Goal: Information Seeking & Learning: Check status

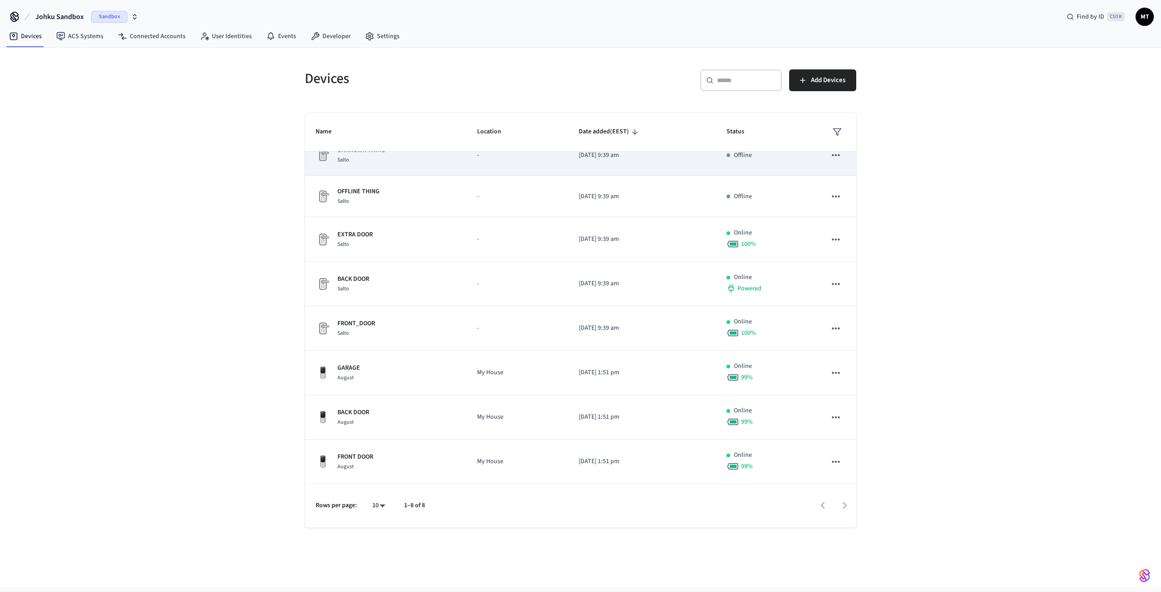
scroll to position [17, 0]
click at [384, 505] on body "Johku Sandbox Sandbox Find by ID Ctrl K MT Devices ACS Systems Connected Accoun…" at bounding box center [580, 293] width 1161 height 587
click at [387, 562] on li "All" at bounding box center [375, 566] width 24 height 24
type input "**"
click at [375, 508] on body "Johku Sandbox Sandbox Find by ID Ctrl K MT Devices ACS Systems Connected Accoun…" at bounding box center [580, 293] width 1161 height 587
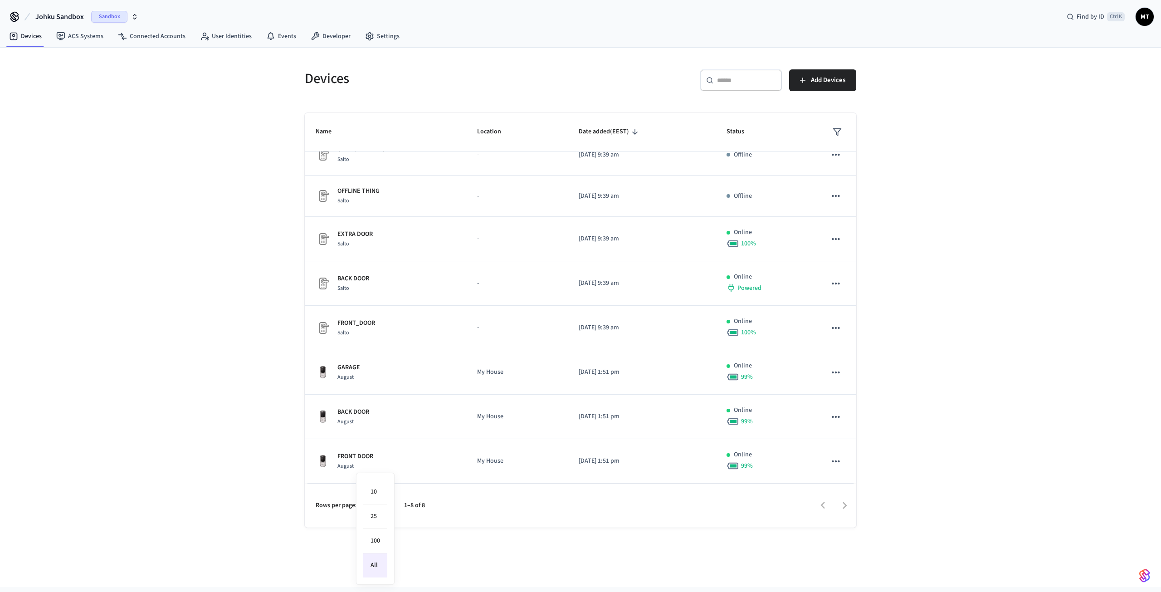
click at [377, 571] on li "All" at bounding box center [375, 566] width 24 height 24
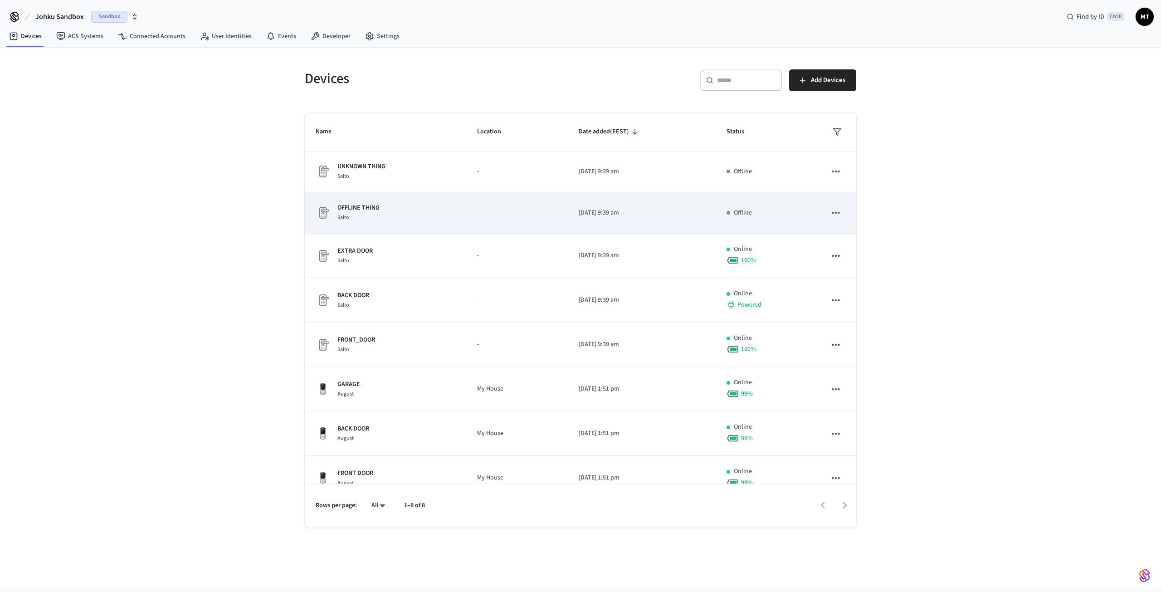
scroll to position [0, 0]
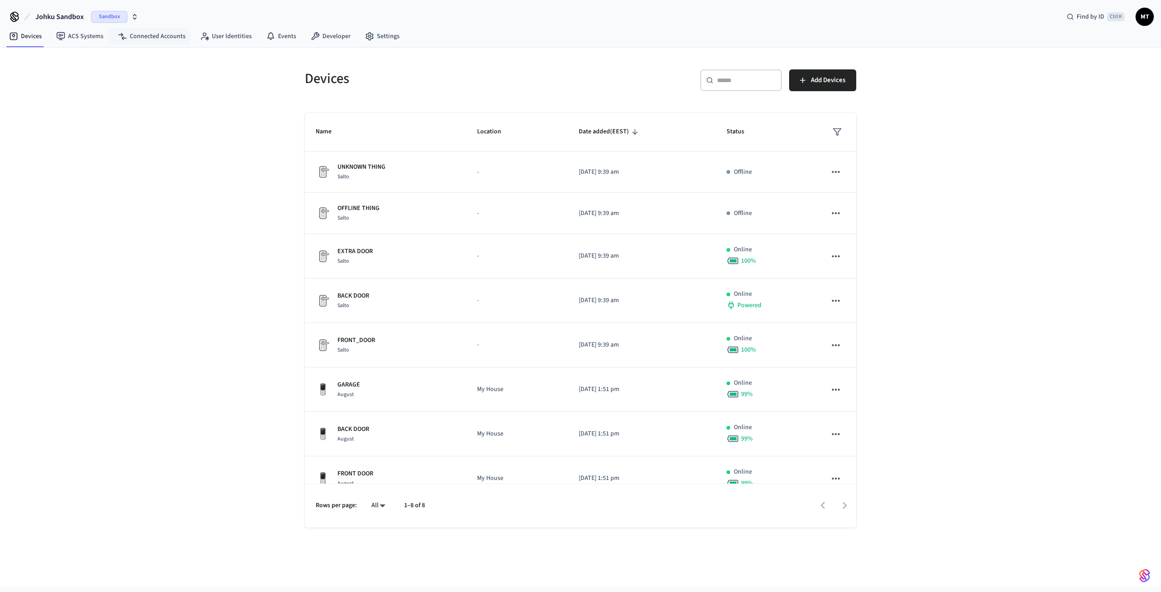
click at [108, 19] on span "Sandbox" at bounding box center [109, 17] width 36 height 12
click at [35, 55] on div "JOHKU Production" at bounding box center [73, 59] width 124 height 12
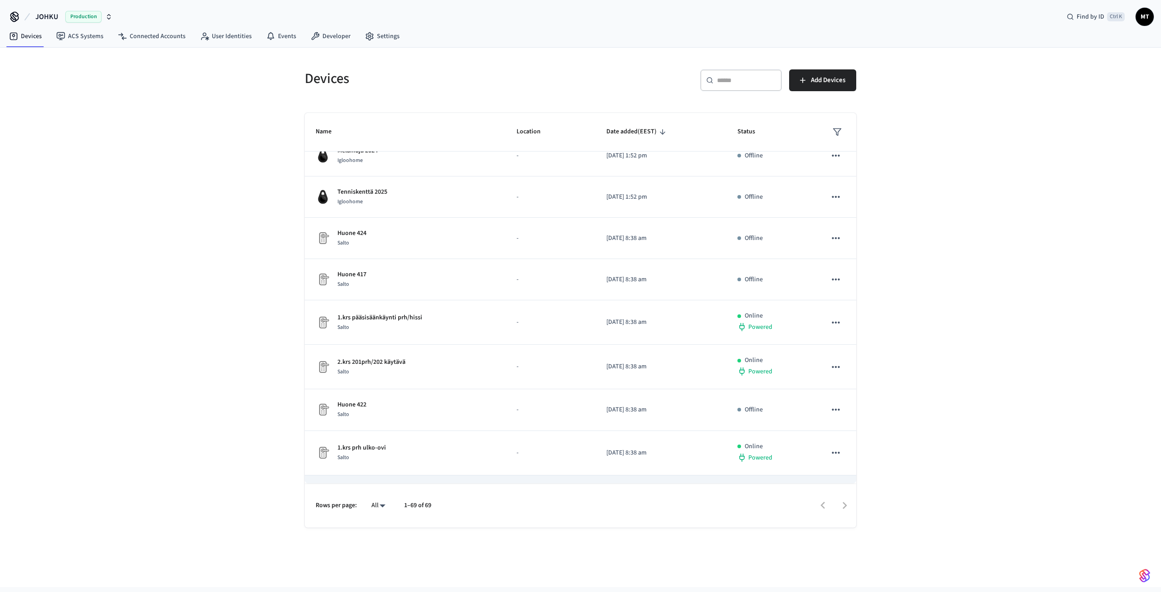
scroll to position [45, 0]
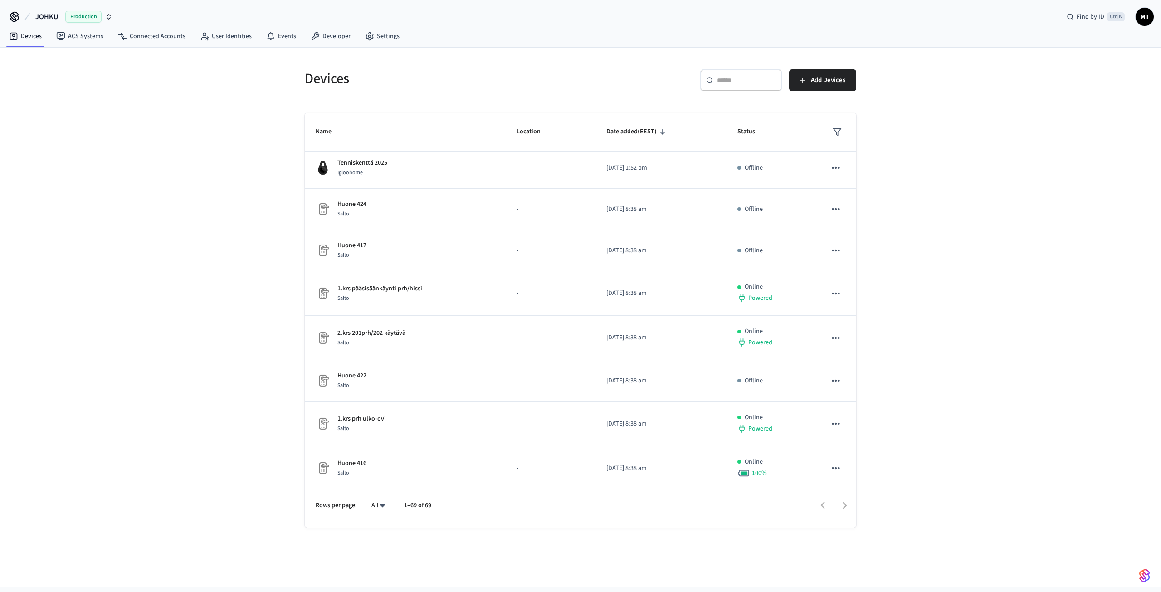
click at [380, 510] on body "JOHKU Production Find by ID Ctrl K MT Devices ACS Systems Connected Accounts Us…" at bounding box center [580, 293] width 1161 height 587
click at [377, 565] on li "All" at bounding box center [375, 566] width 24 height 24
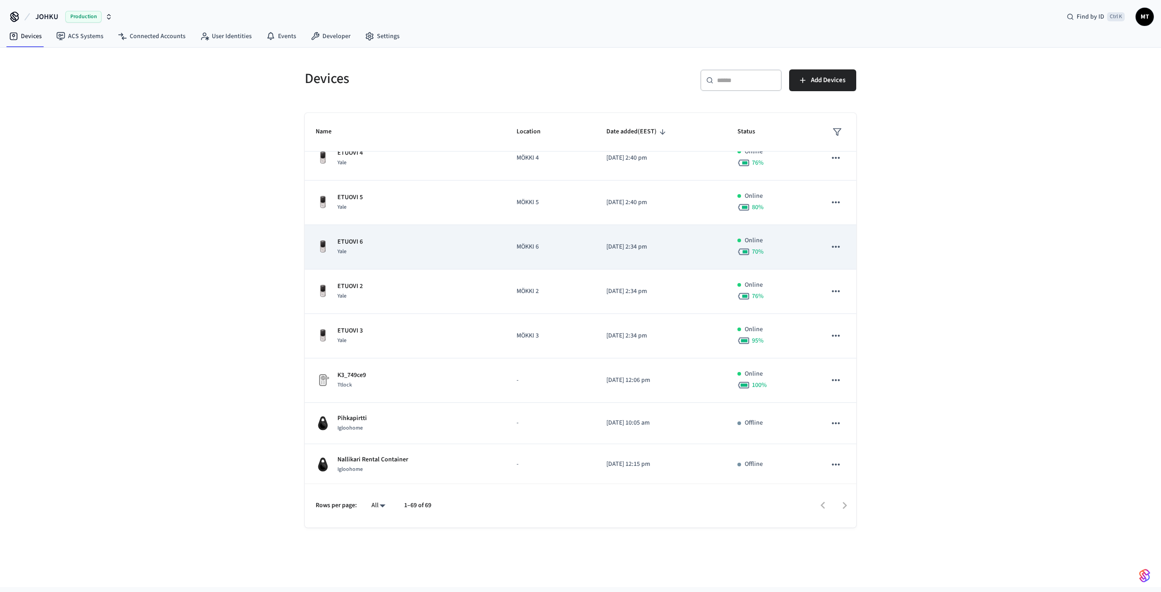
scroll to position [2592, 0]
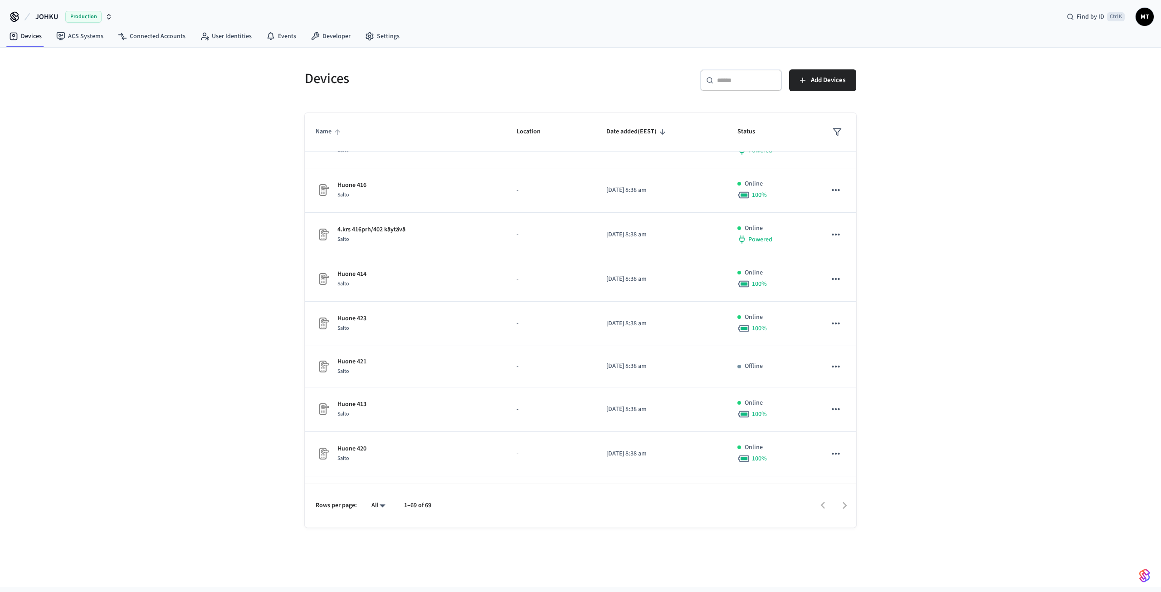
click at [324, 131] on span "Name" at bounding box center [330, 132] width 28 height 14
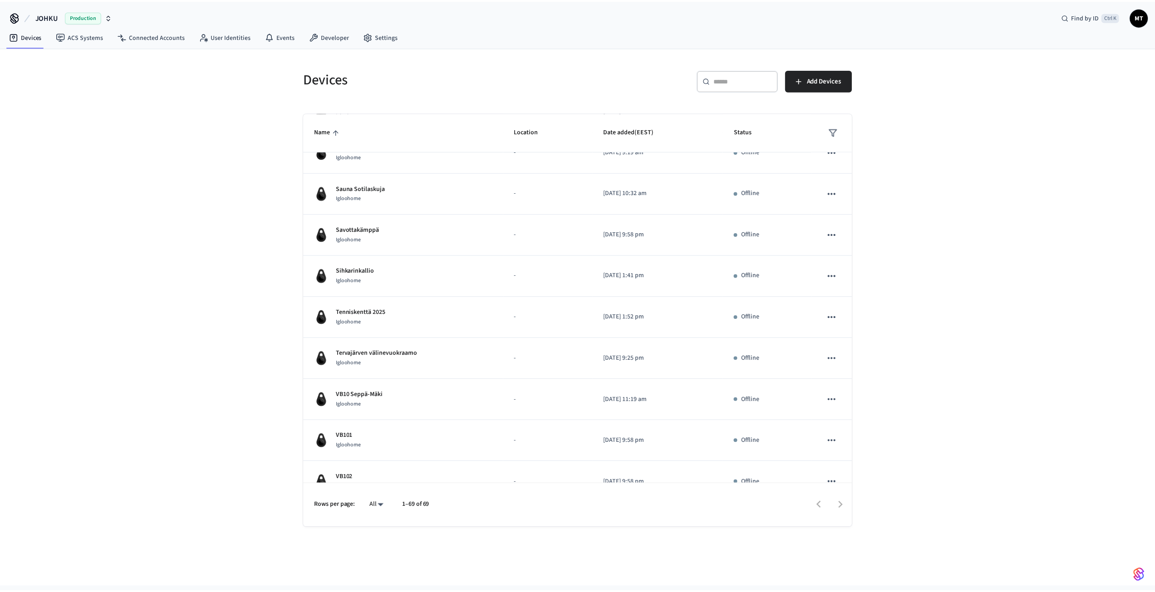
scroll to position [2365, 0]
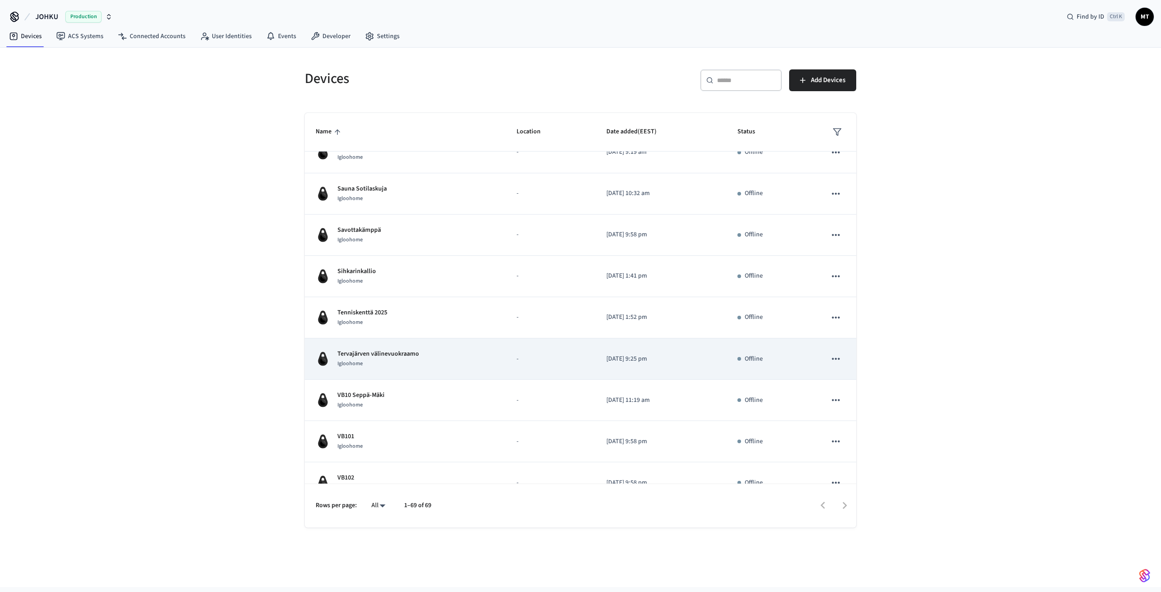
click at [436, 351] on div "Tervajärven välinevuokraamo Igloohome" at bounding box center [405, 358] width 179 height 19
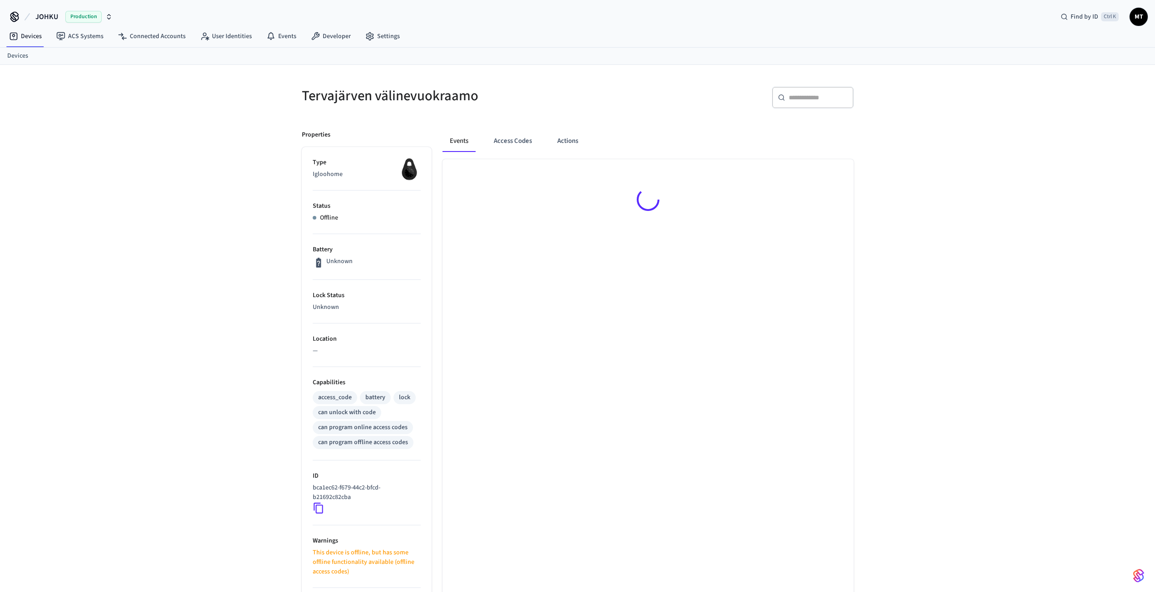
click at [389, 354] on p "—" at bounding box center [367, 351] width 108 height 10
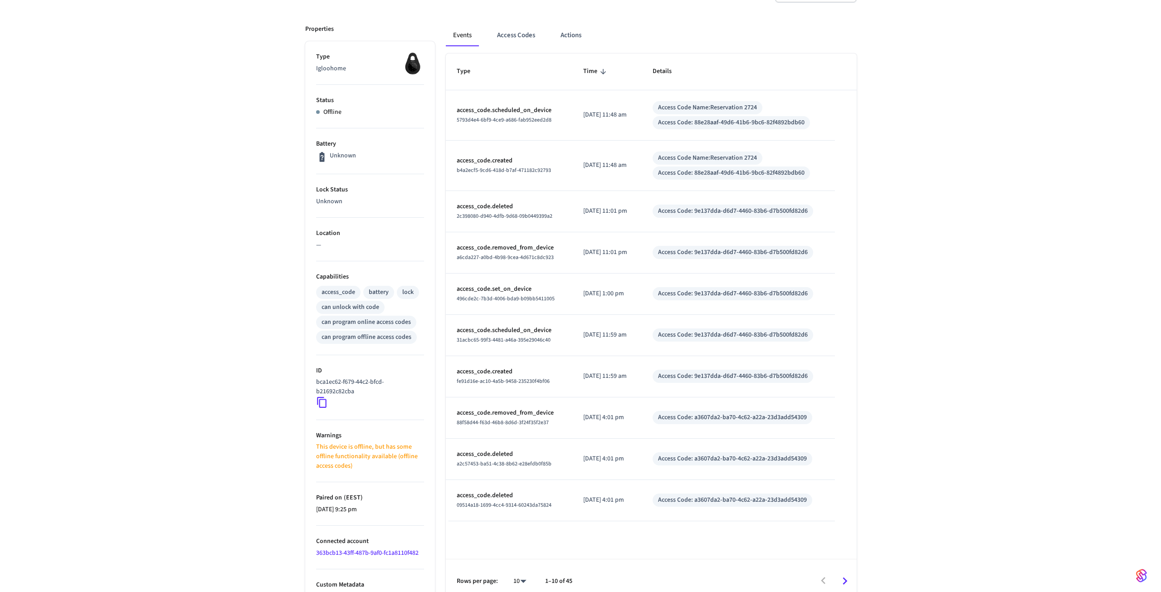
scroll to position [119, 0]
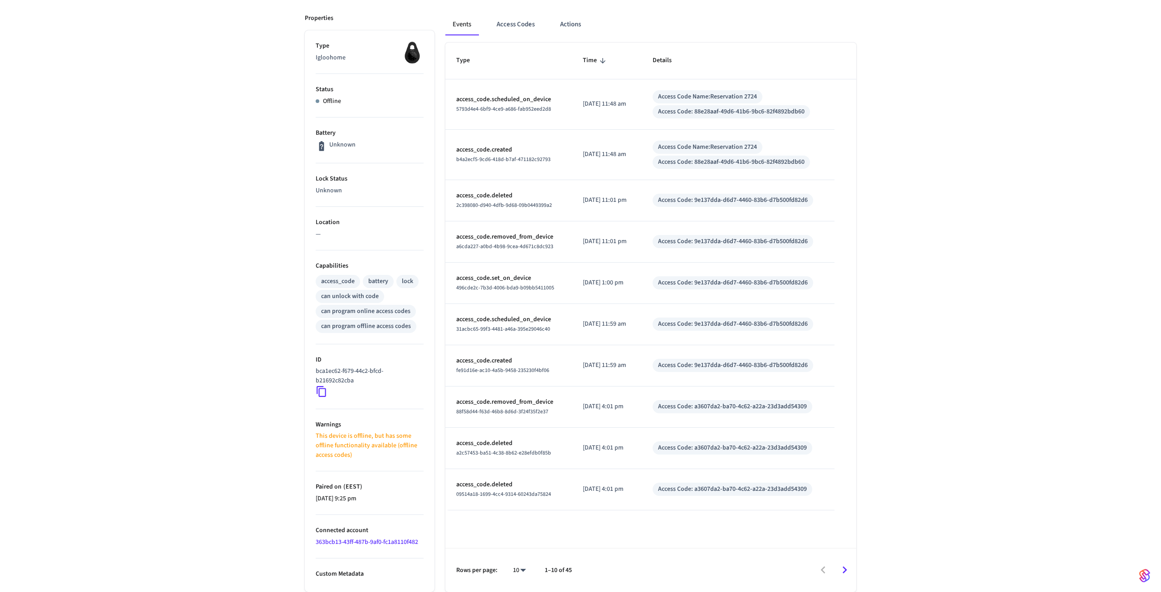
click at [519, 568] on body "JOHKU Production Find by ID Ctrl K MT Devices ACS Systems Connected Accounts Us…" at bounding box center [580, 236] width 1161 height 711
click at [520, 569] on li "100" at bounding box center [512, 566] width 24 height 24
type input "***"
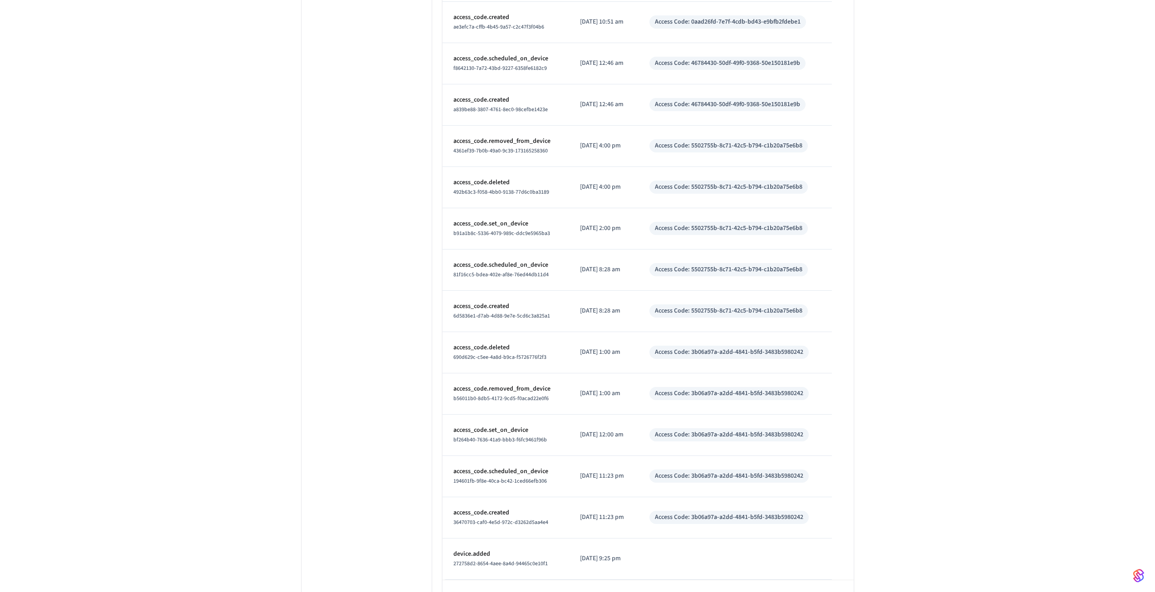
scroll to position [1526, 0]
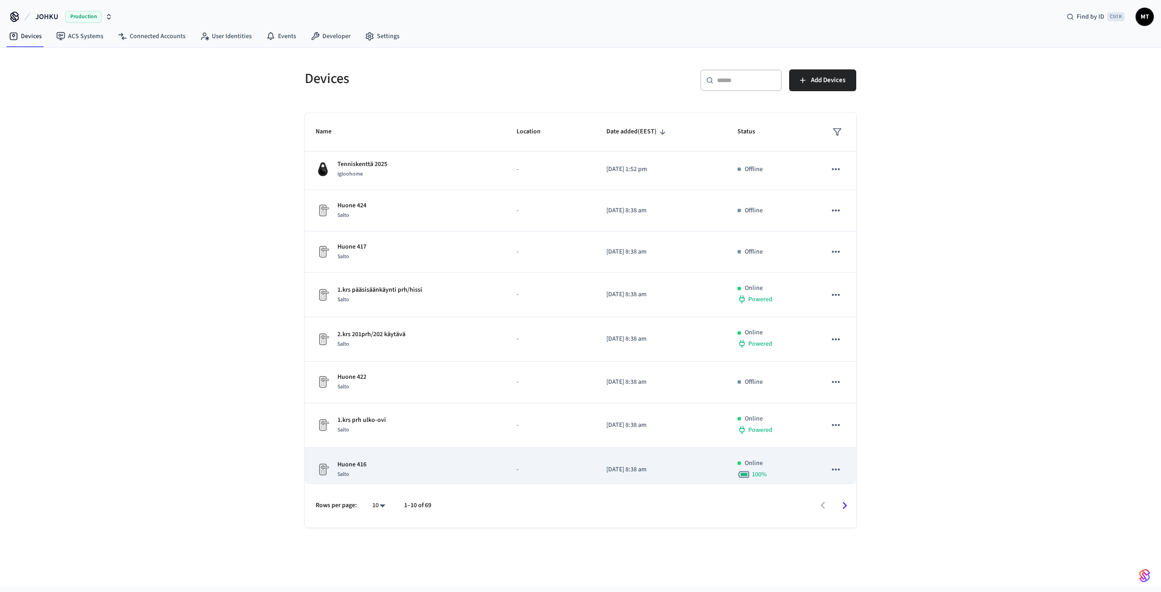
scroll to position [45, 0]
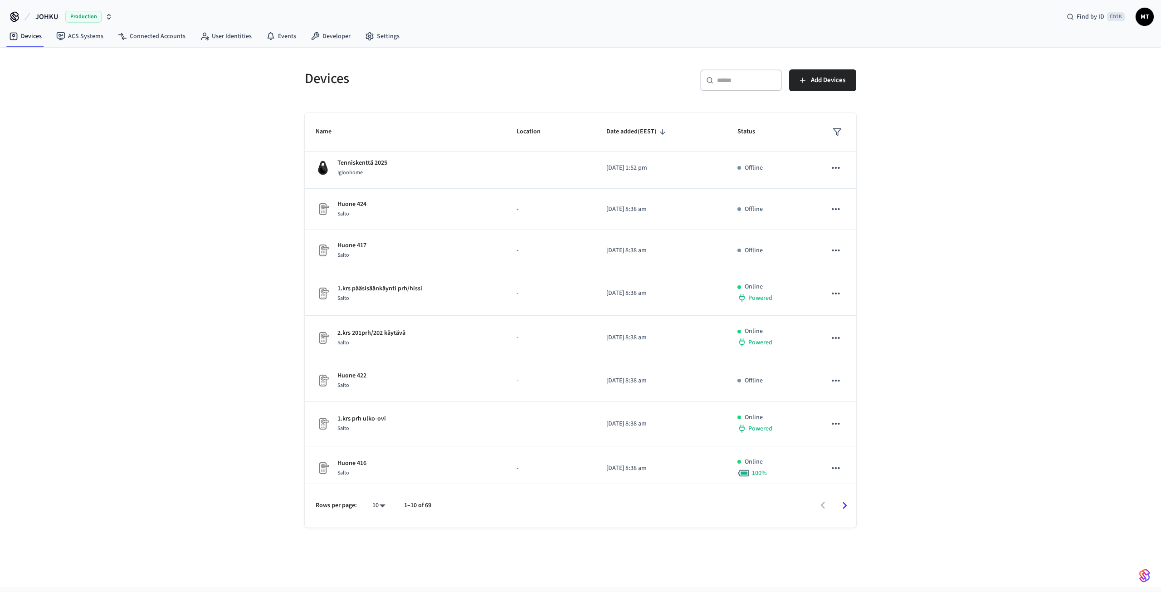
click at [381, 510] on body "JOHKU Production Find by ID Ctrl K MT Devices ACS Systems Connected Accounts Us…" at bounding box center [580, 293] width 1161 height 587
click at [376, 570] on li "All" at bounding box center [375, 566] width 24 height 24
type input "**"
click at [316, 132] on span "Name" at bounding box center [330, 132] width 28 height 14
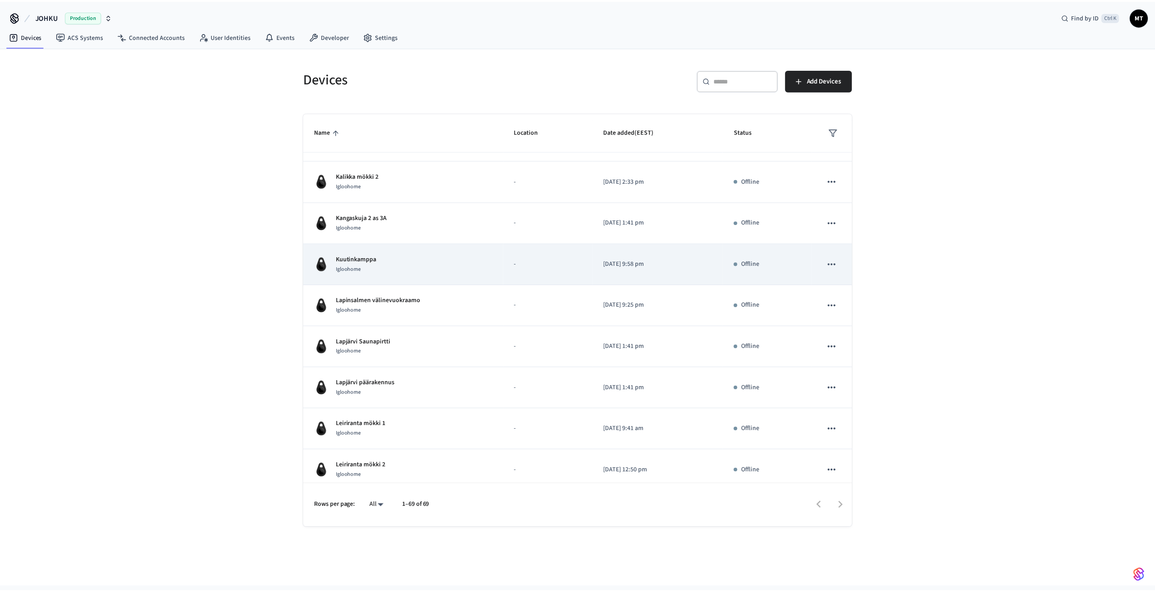
scroll to position [1548, 0]
click at [429, 271] on div "Kuutinkamppa Igloohome" at bounding box center [405, 266] width 179 height 19
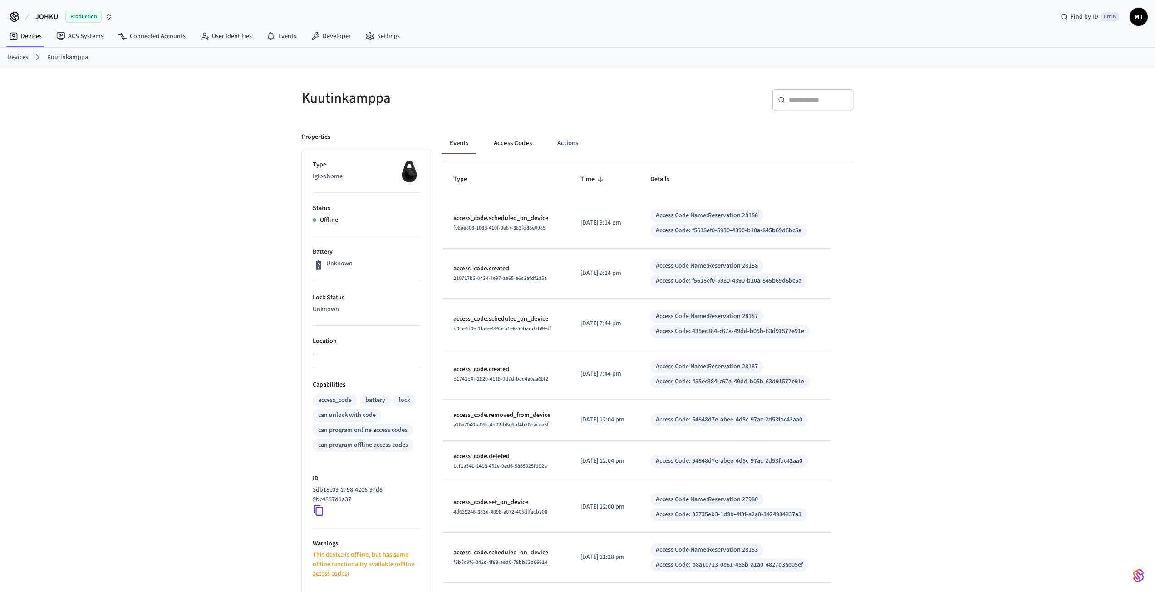
click at [536, 147] on button "Access Codes" at bounding box center [512, 143] width 53 height 22
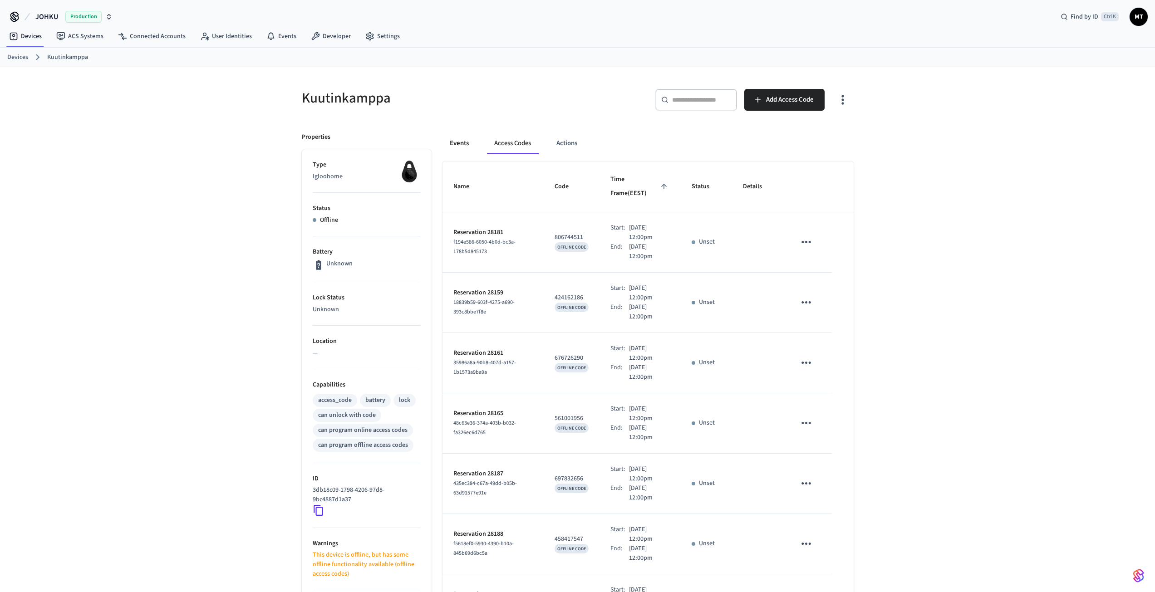
click at [459, 147] on button "Events" at bounding box center [459, 143] width 34 height 22
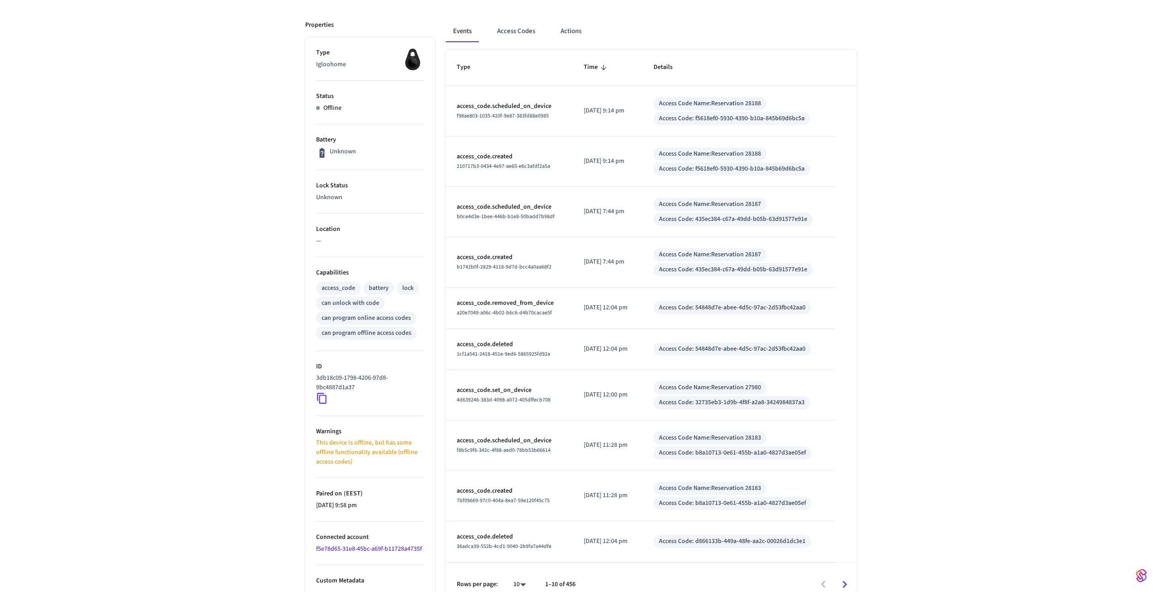
scroll to position [127, 0]
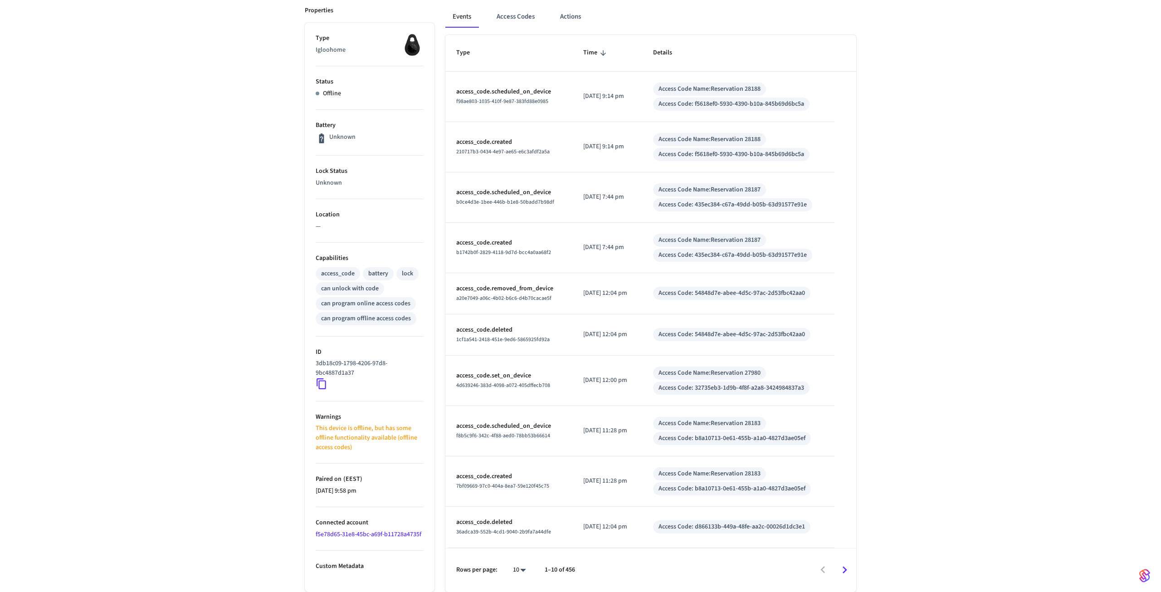
click at [524, 570] on body "JOHKU Production Find by ID Ctrl K MT Devices ACS Systems Connected Accounts Us…" at bounding box center [580, 232] width 1161 height 719
click at [514, 569] on li "100" at bounding box center [512, 566] width 24 height 24
type input "***"
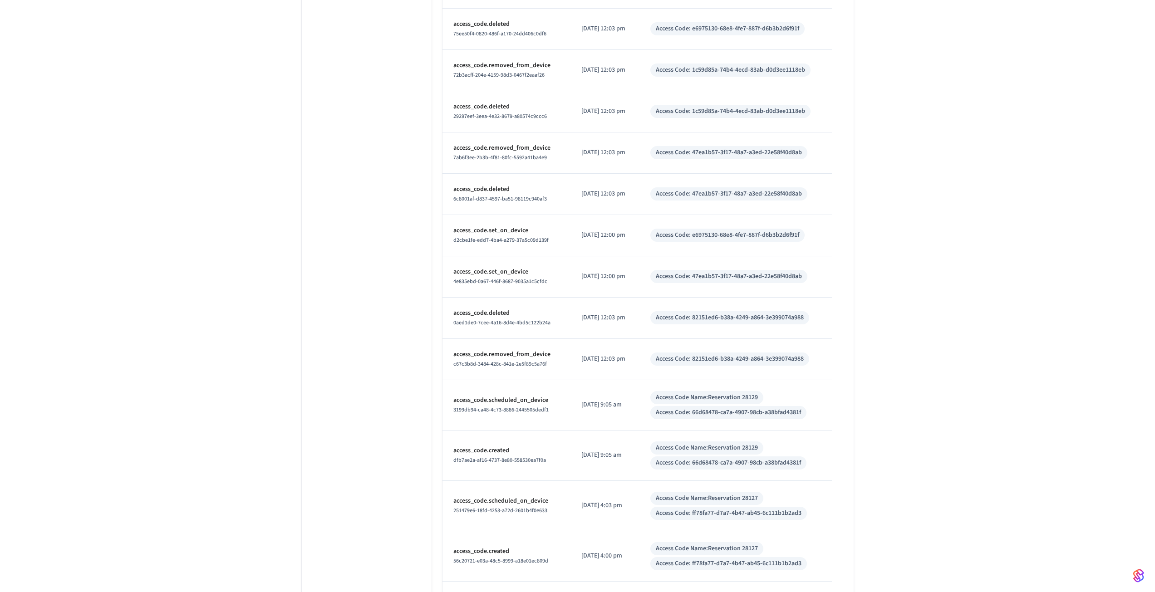
scroll to position [4042, 0]
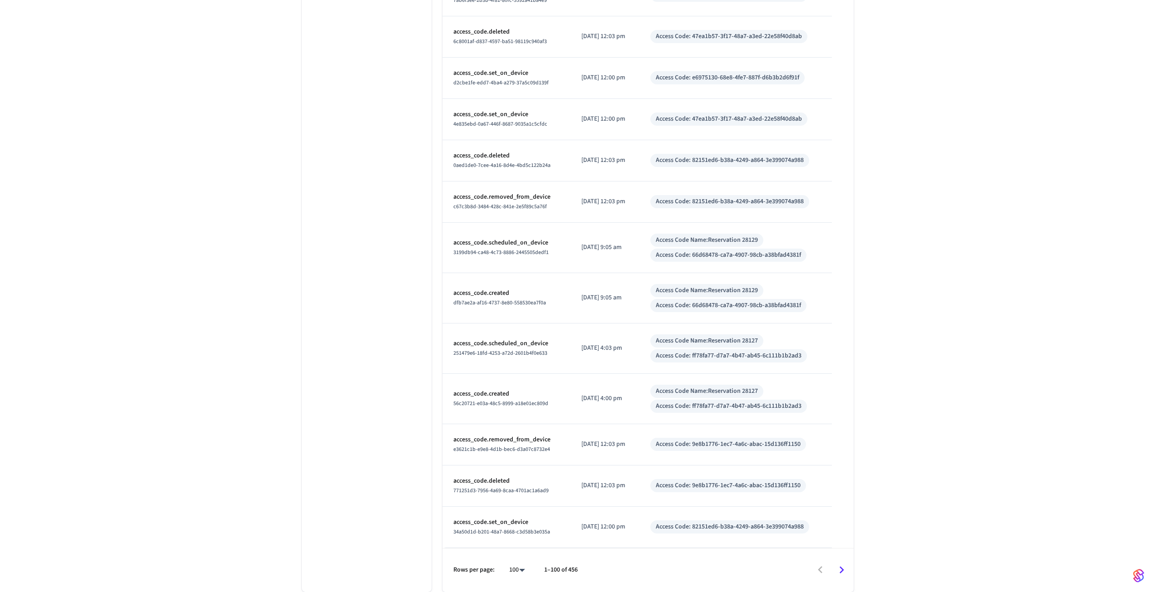
click at [841, 568] on icon "Go to next page" at bounding box center [841, 570] width 14 height 14
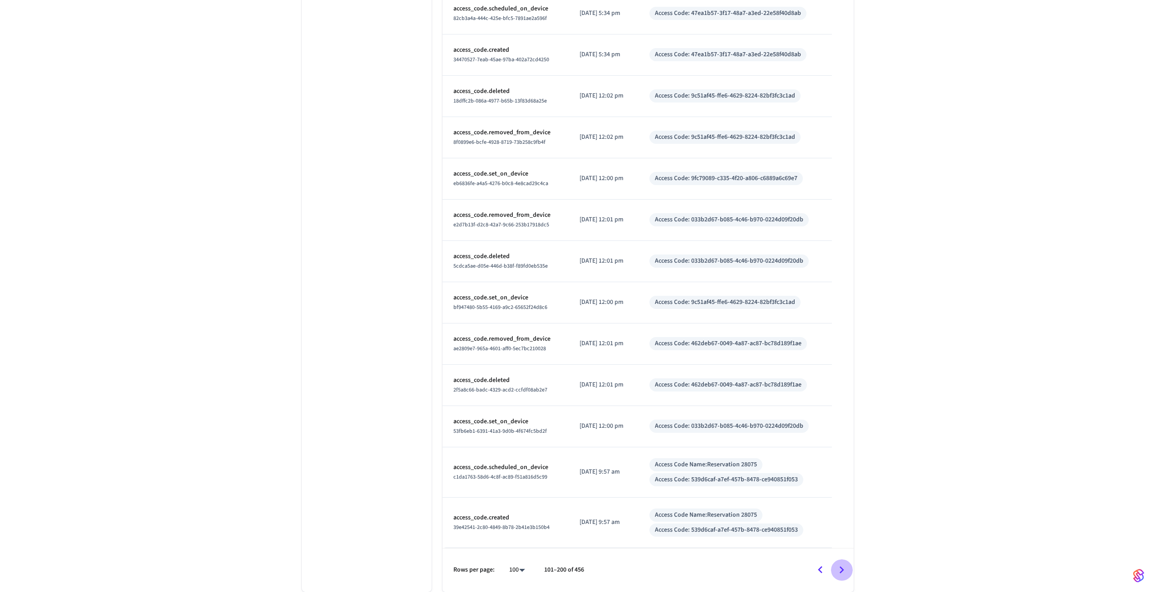
click at [841, 568] on icon "Go to next page" at bounding box center [841, 570] width 14 height 14
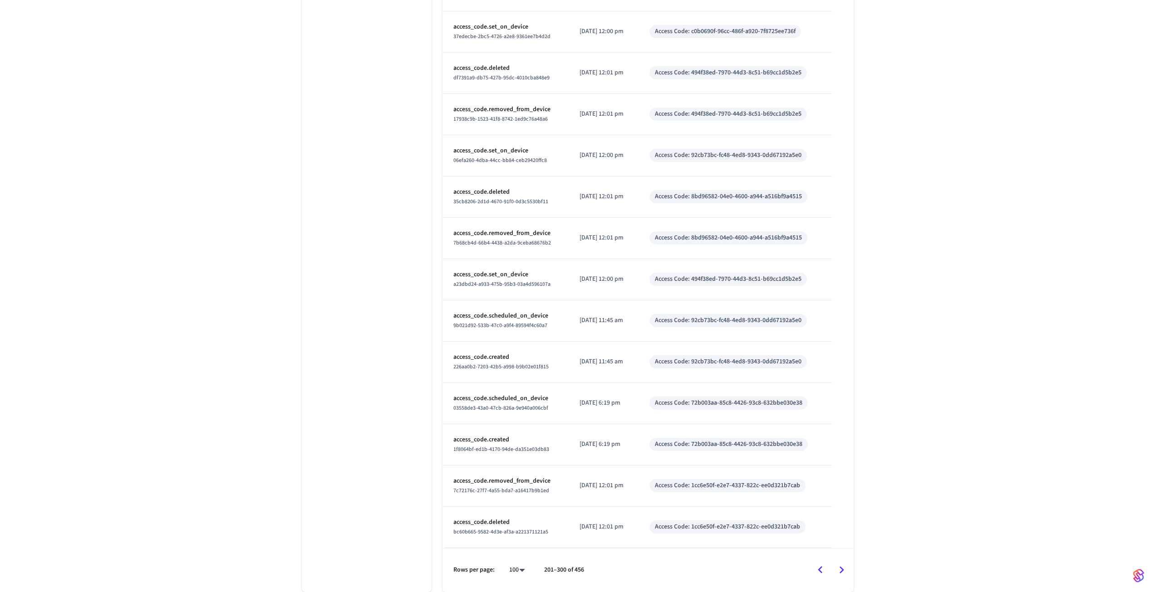
click at [841, 568] on icon "Go to next page" at bounding box center [841, 570] width 14 height 14
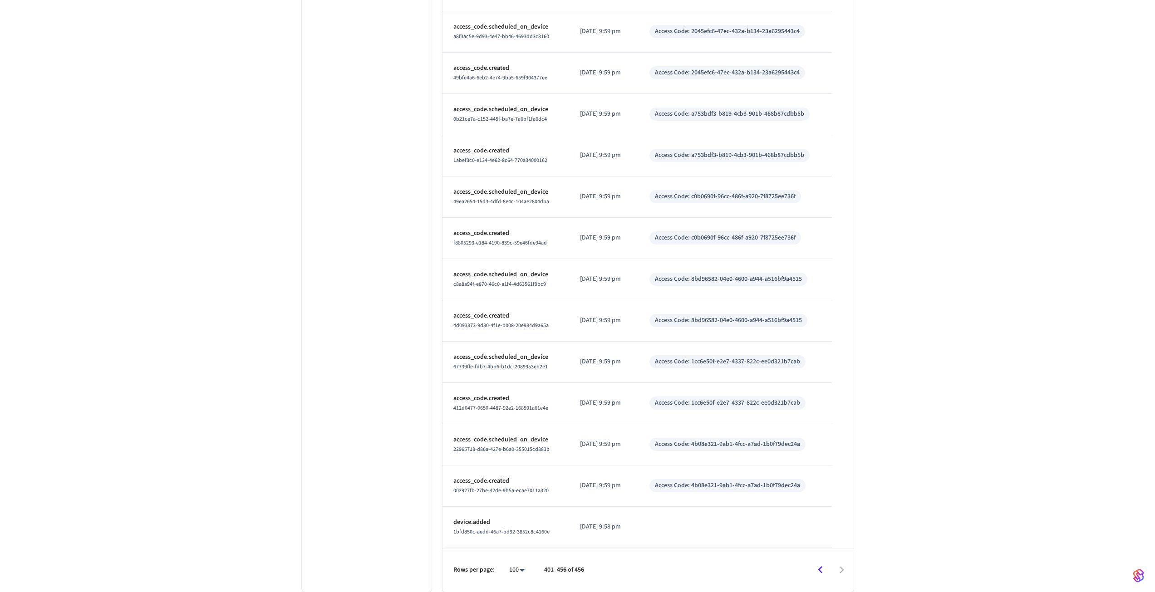
click at [841, 568] on div at bounding box center [723, 569] width 260 height 21
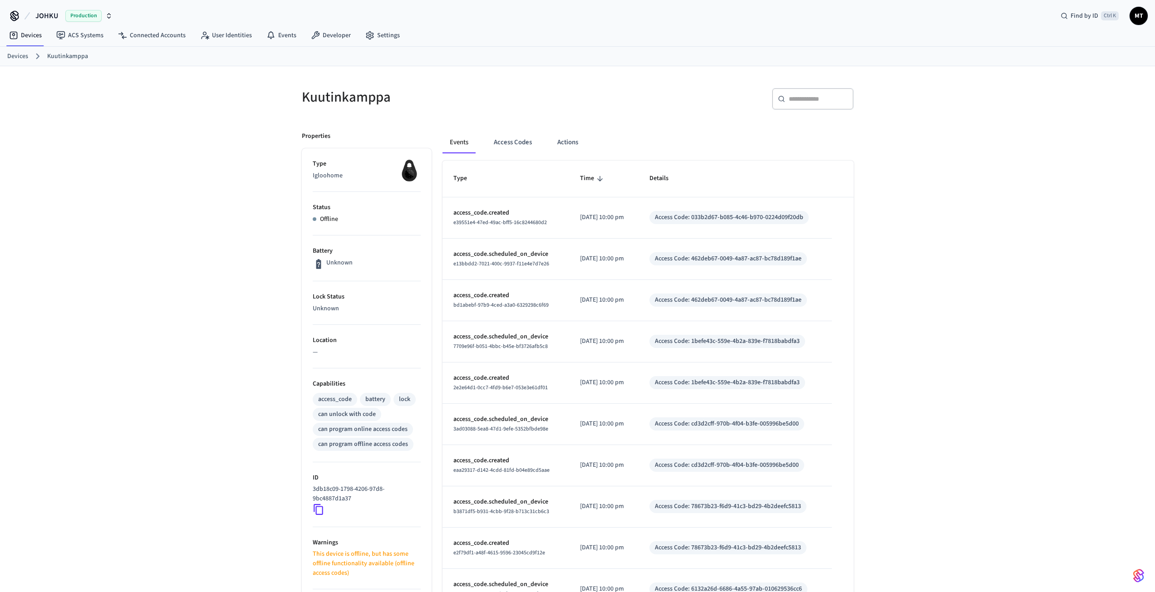
scroll to position [0, 0]
click at [468, 176] on span "Type" at bounding box center [465, 179] width 25 height 14
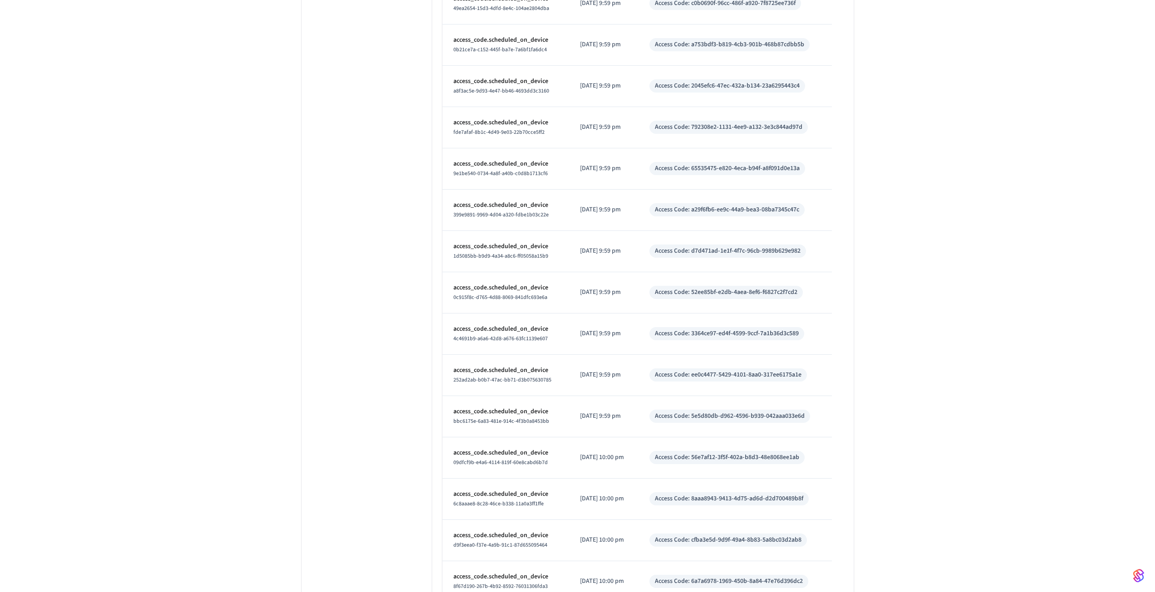
scroll to position [1962, 0]
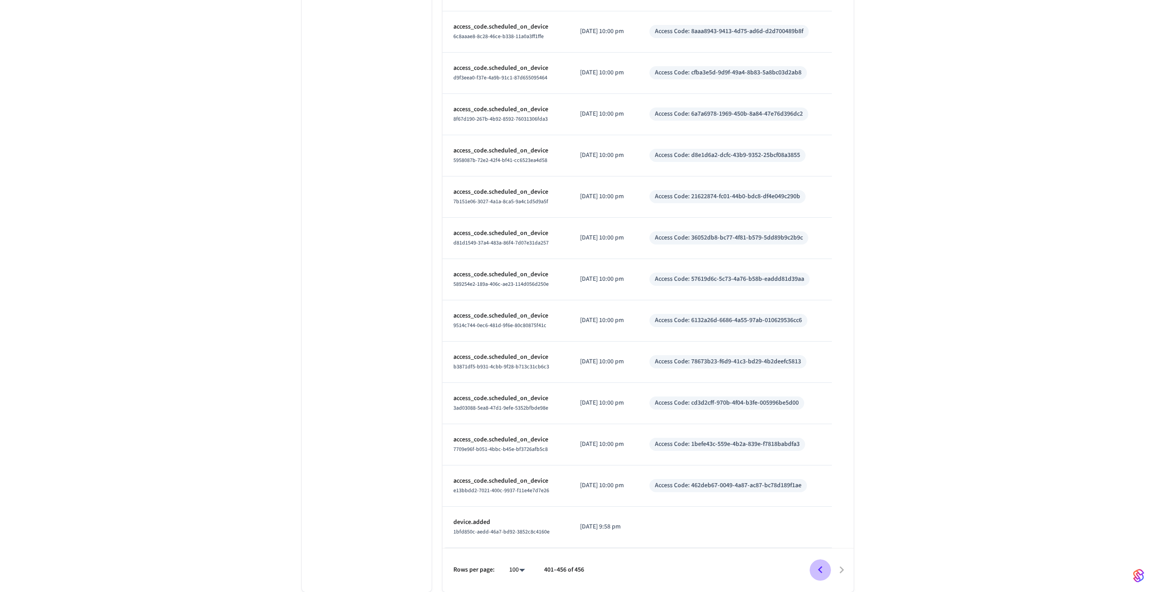
click at [813, 568] on icon "Go to previous page" at bounding box center [820, 570] width 14 height 14
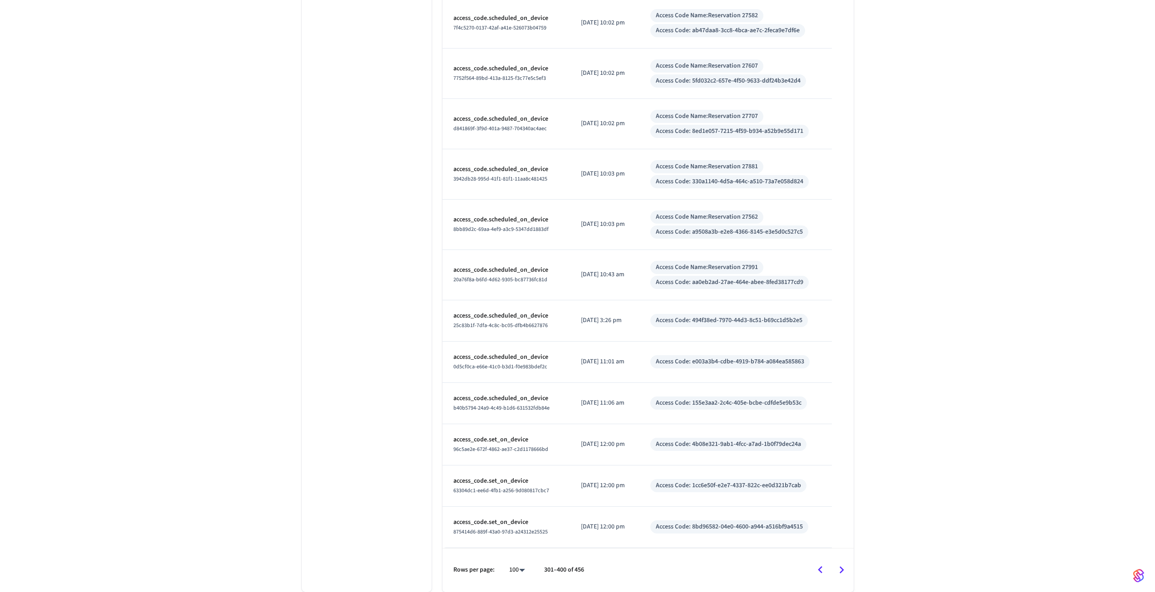
click at [837, 569] on icon "Go to next page" at bounding box center [841, 570] width 14 height 14
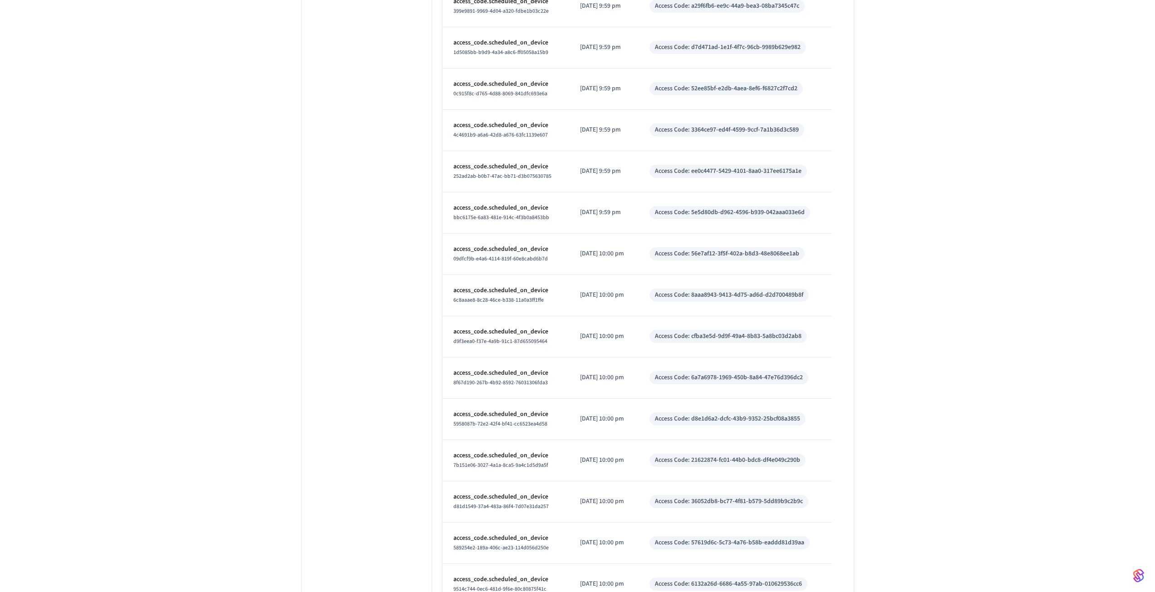
scroll to position [1690, 0]
